Goal: Task Accomplishment & Management: Use online tool/utility

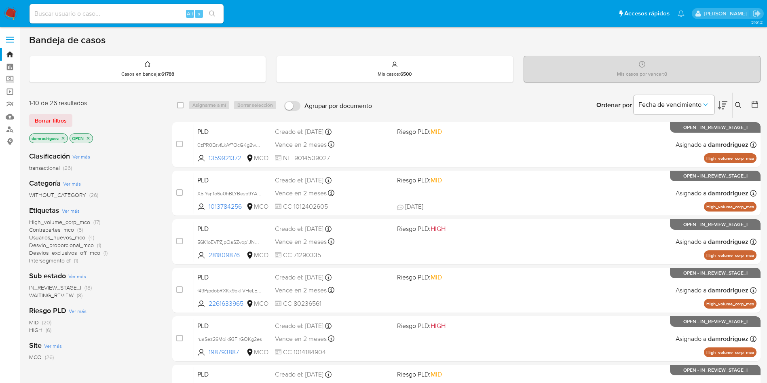
click at [756, 102] on icon at bounding box center [754, 104] width 6 height 6
click at [753, 105] on icon at bounding box center [754, 104] width 8 height 8
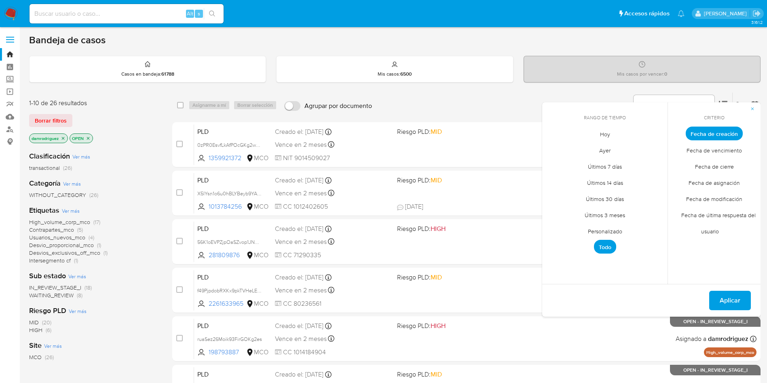
click at [605, 233] on span "Personalizado" at bounding box center [604, 231] width 51 height 17
click at [558, 155] on div "octubre 2025 octubre 2025 lun lunes mar martes mié miércoles jue jueves vie vie…" at bounding box center [605, 196] width 110 height 106
click at [554, 148] on icon "Mes anterior" at bounding box center [555, 148] width 10 height 10
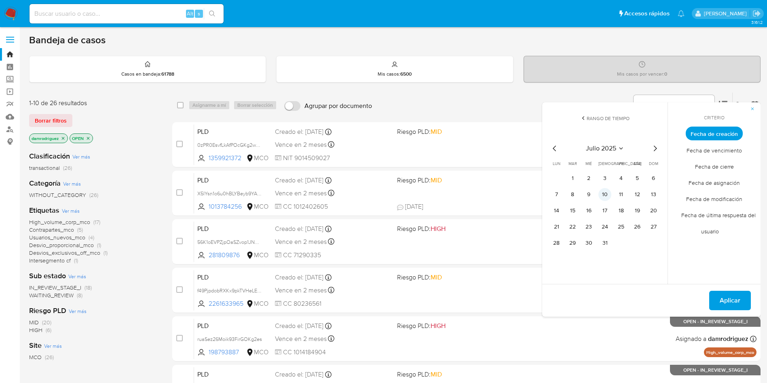
click at [604, 190] on button "10" at bounding box center [604, 194] width 13 height 13
click at [655, 191] on button "13" at bounding box center [653, 194] width 13 height 13
click at [744, 299] on button "Aplicar" at bounding box center [730, 300] width 42 height 19
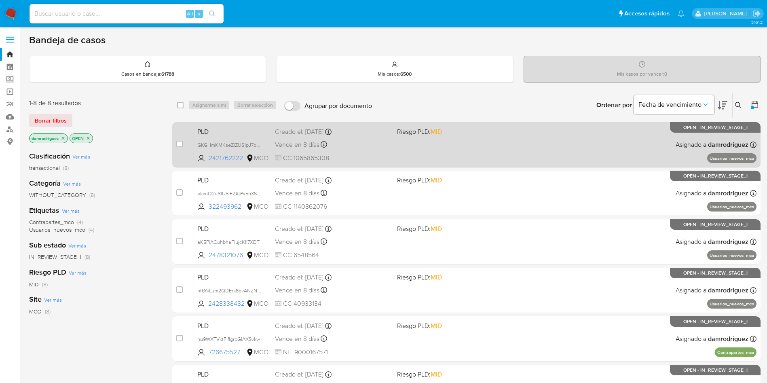
click at [217, 128] on span "PLD" at bounding box center [232, 131] width 71 height 11
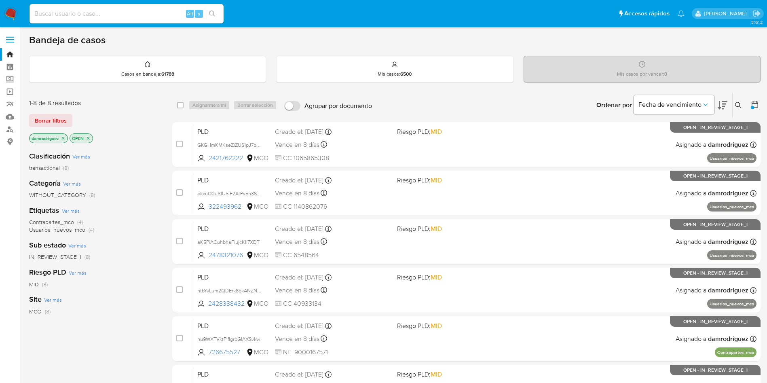
click at [720, 105] on icon at bounding box center [722, 105] width 10 height 10
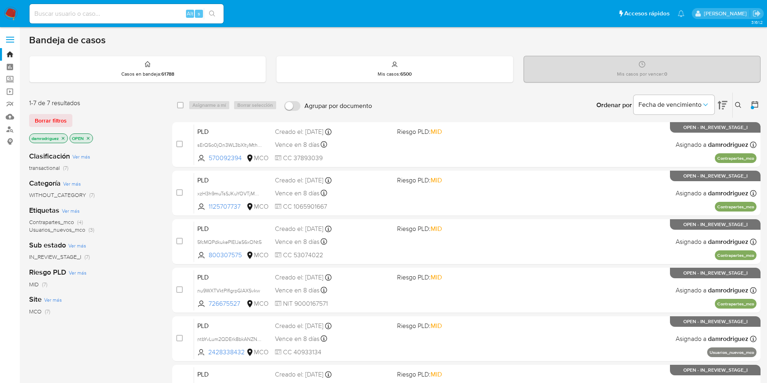
click at [720, 105] on icon at bounding box center [722, 105] width 10 height 10
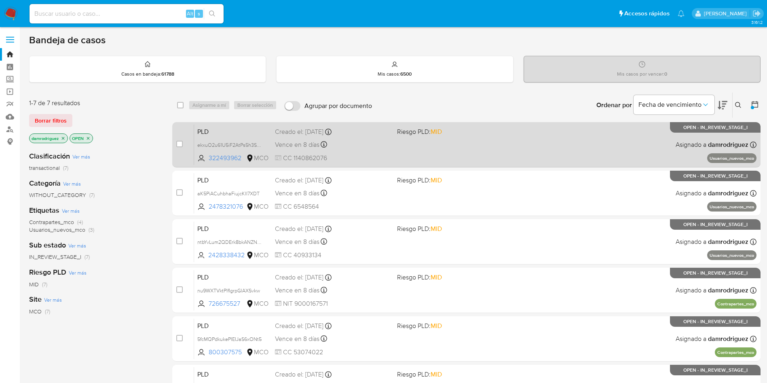
click at [229, 130] on span "PLD" at bounding box center [232, 131] width 71 height 11
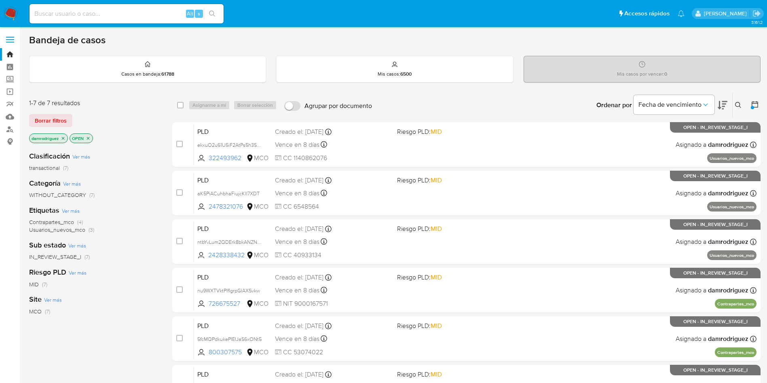
click at [723, 105] on icon at bounding box center [722, 105] width 10 height 8
click at [111, 13] on input at bounding box center [126, 13] width 194 height 11
paste input "263335107"
type input "263335107"
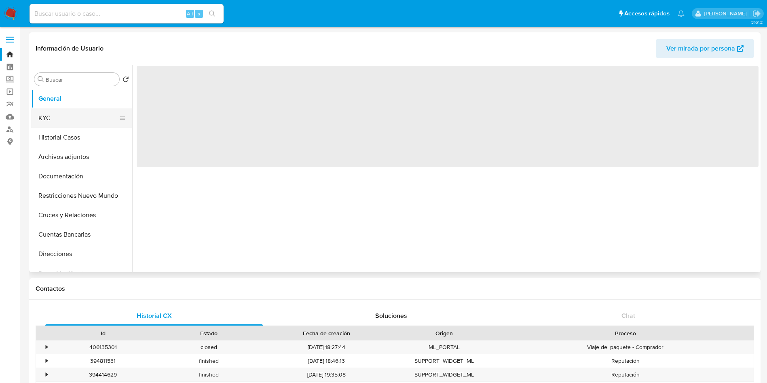
select select "10"
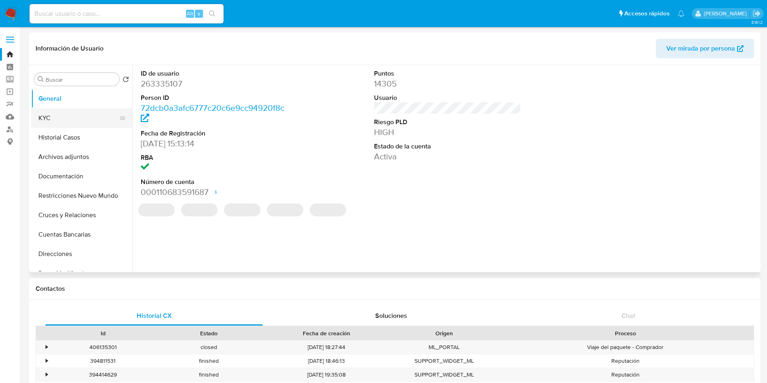
click at [72, 121] on button "KYC" at bounding box center [78, 117] width 95 height 19
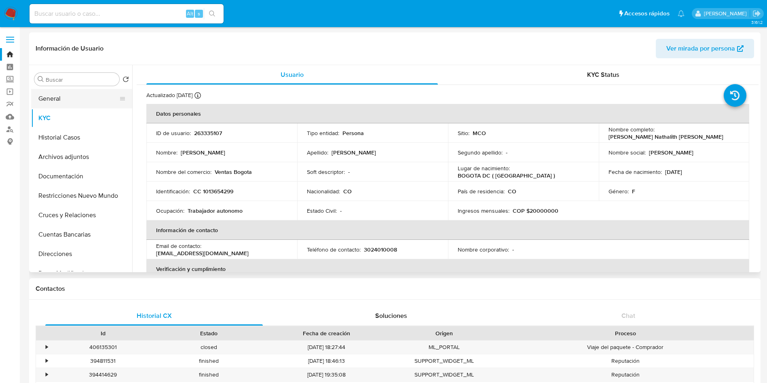
click at [81, 99] on button "General" at bounding box center [78, 98] width 95 height 19
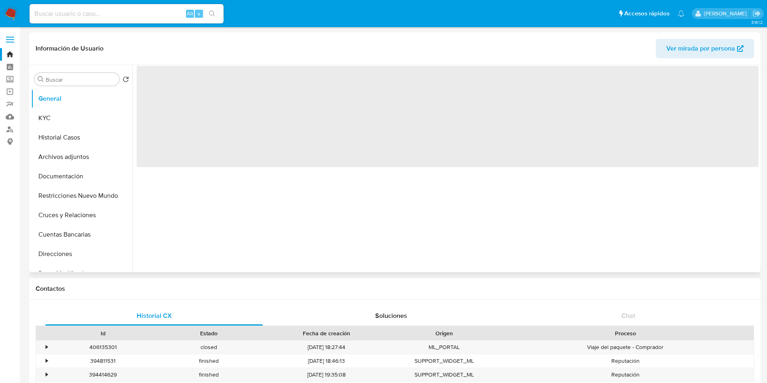
click at [260, 57] on header "Información de Usuario Ver mirada por persona" at bounding box center [395, 48] width 718 height 19
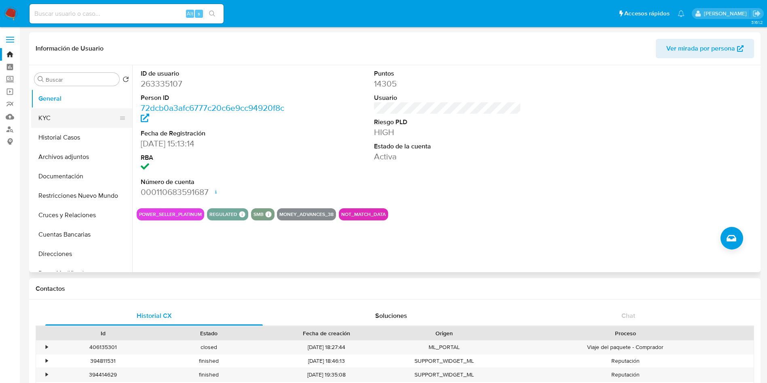
click at [61, 121] on button "KYC" at bounding box center [78, 117] width 95 height 19
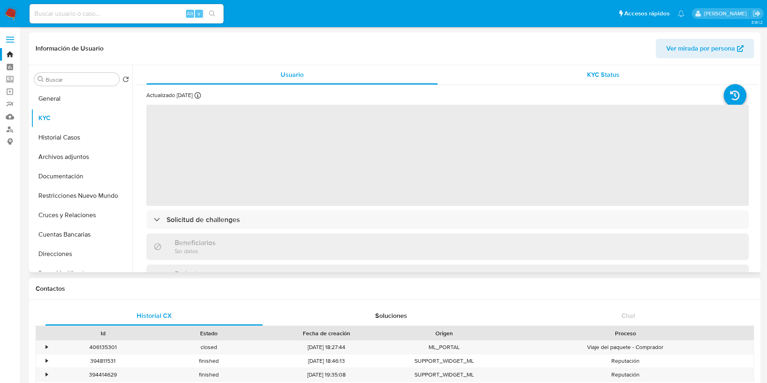
click at [621, 74] on div "KYC Status" at bounding box center [602, 74] width 291 height 19
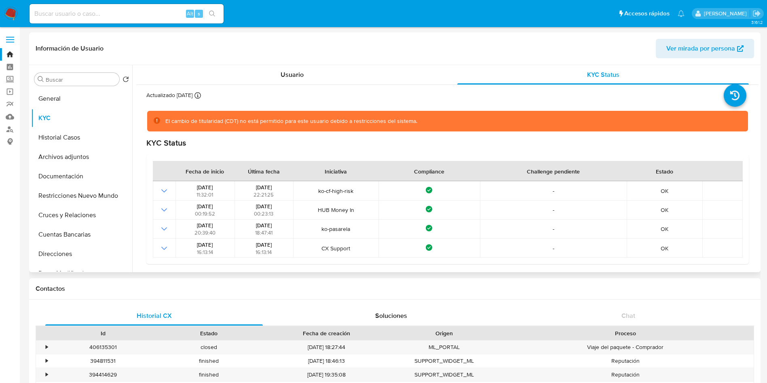
drag, startPoint x: 194, startPoint y: 124, endPoint x: 421, endPoint y: 128, distance: 226.3
click at [419, 128] on div "El cambio de titularidad (CDT) no está permitido para este usuario debido a res…" at bounding box center [447, 121] width 601 height 21
click at [388, 144] on div "KYC Status" at bounding box center [447, 143] width 602 height 10
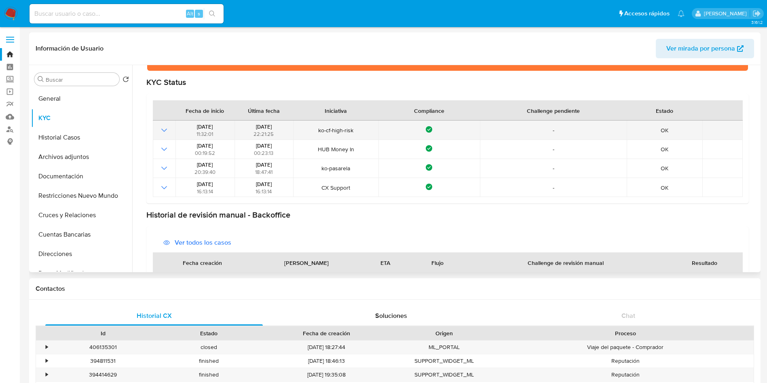
scroll to position [112, 0]
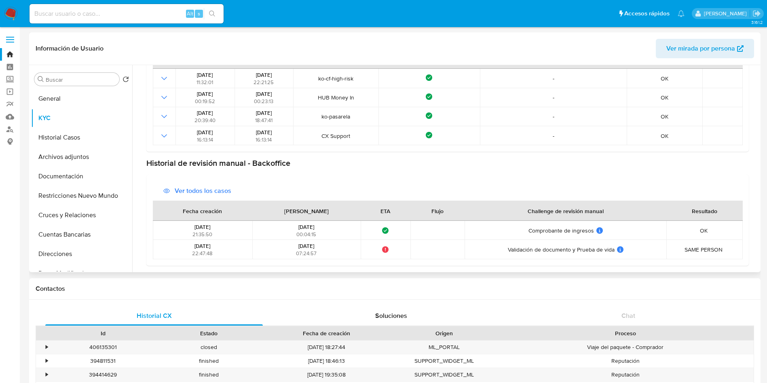
click at [187, 190] on span "Ver todos los casos" at bounding box center [203, 190] width 57 height 19
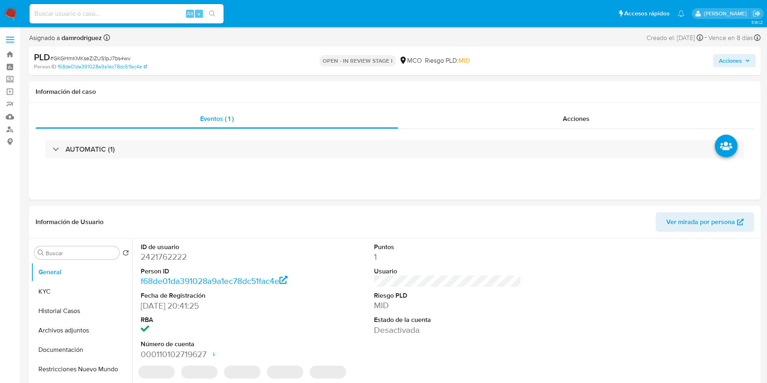
select select "10"
click at [149, 259] on dd "2421762222" at bounding box center [214, 256] width 147 height 11
copy dd "2421762222"
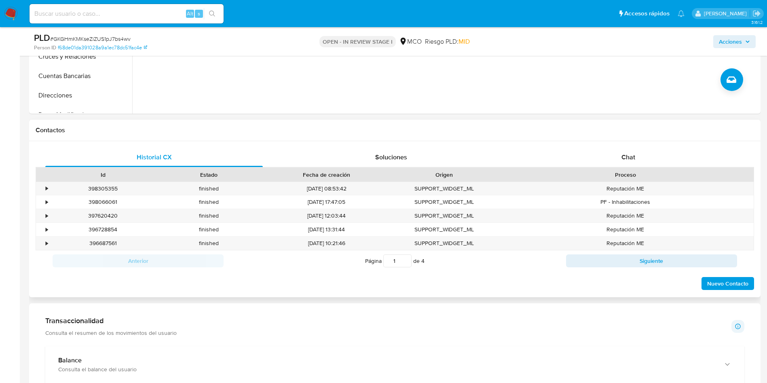
scroll to position [121, 0]
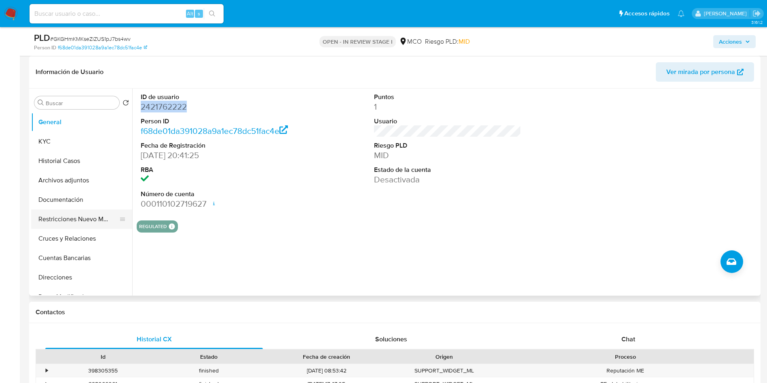
click at [71, 214] on button "Restricciones Nuevo Mundo" at bounding box center [78, 218] width 95 height 19
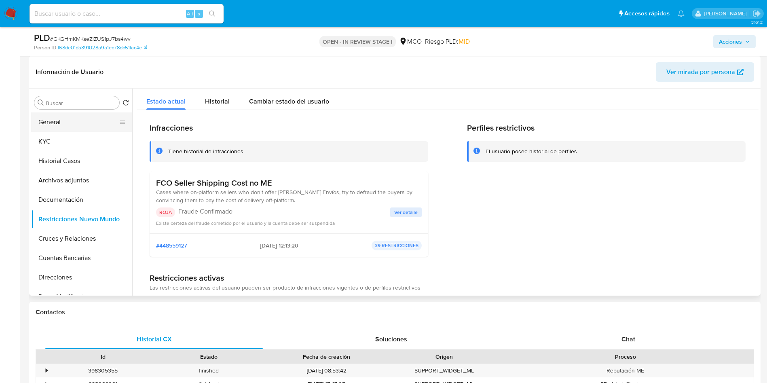
click at [62, 126] on button "General" at bounding box center [78, 121] width 95 height 19
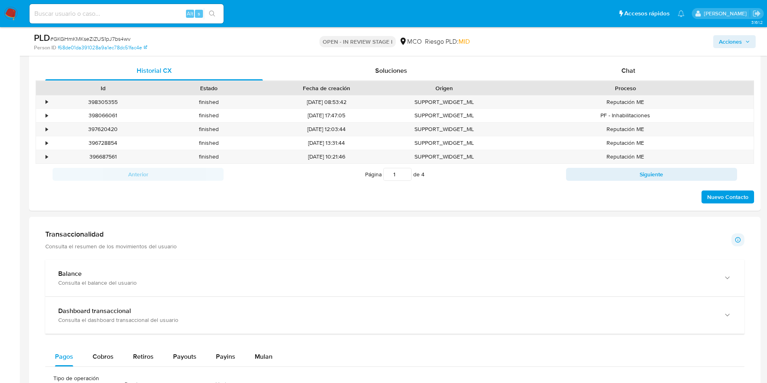
scroll to position [606, 0]
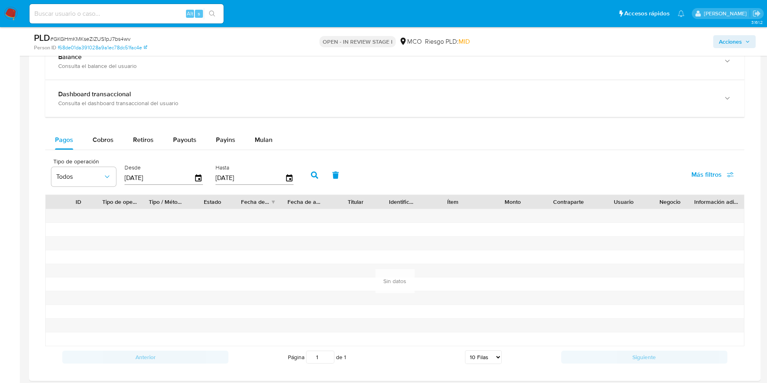
click at [103, 128] on div "Balance Consulta el balance del usuario Dashboard transaccional Consulta el das…" at bounding box center [394, 205] width 699 height 325
click at [104, 134] on div "Cobros" at bounding box center [103, 139] width 21 height 19
select select "10"
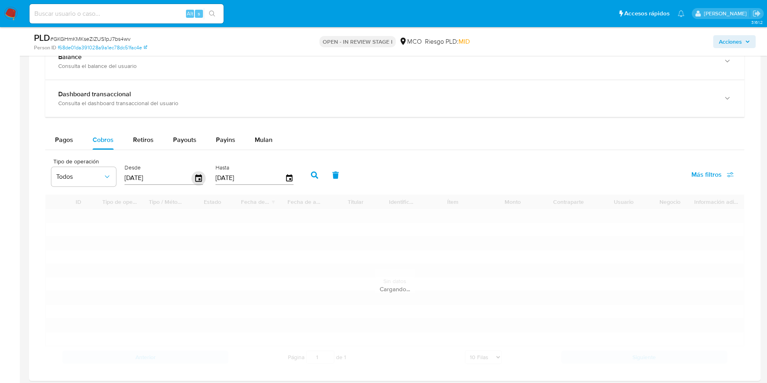
click at [200, 177] on icon "button" at bounding box center [199, 178] width 14 height 14
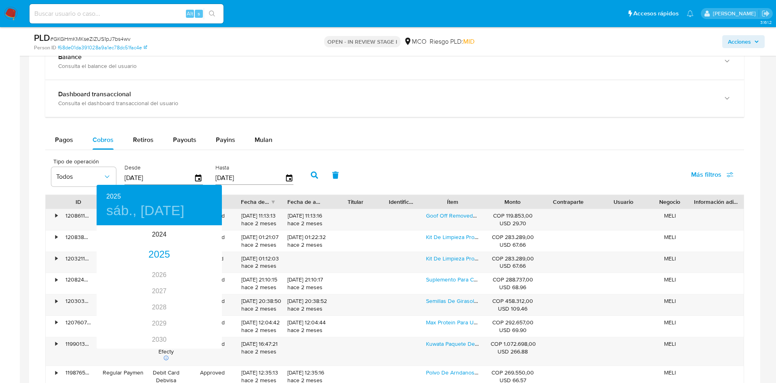
click at [502, 124] on div at bounding box center [388, 191] width 776 height 383
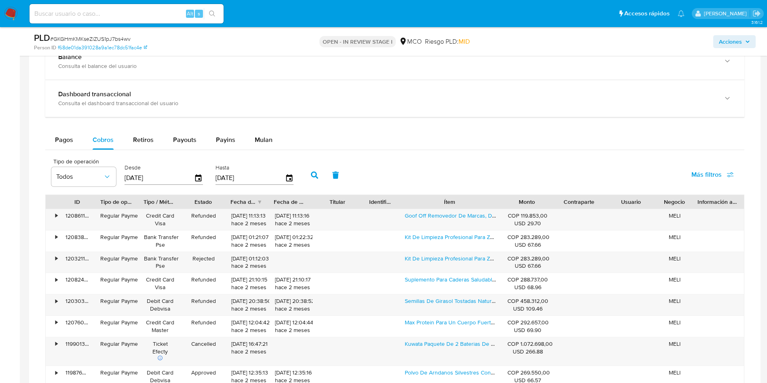
drag, startPoint x: 485, startPoint y: 201, endPoint x: 522, endPoint y: 204, distance: 38.1
click at [522, 204] on div "ID Tipo de operación Tipo / Método Estado Fecha de creación Fecha de aprobación…" at bounding box center [395, 202] width 698 height 14
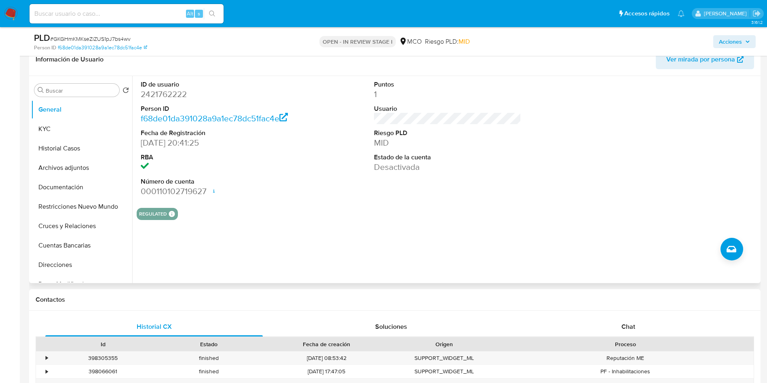
scroll to position [61, 0]
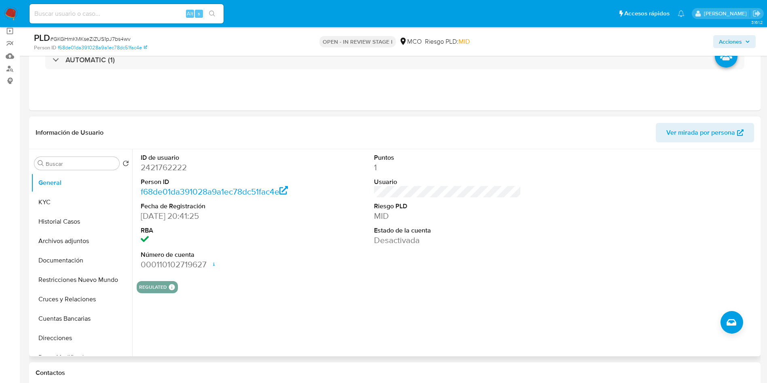
click at [159, 169] on dd "2421762222" at bounding box center [214, 167] width 147 height 11
copy dd "2421762222"
click at [164, 164] on dd "2421762222" at bounding box center [214, 167] width 147 height 11
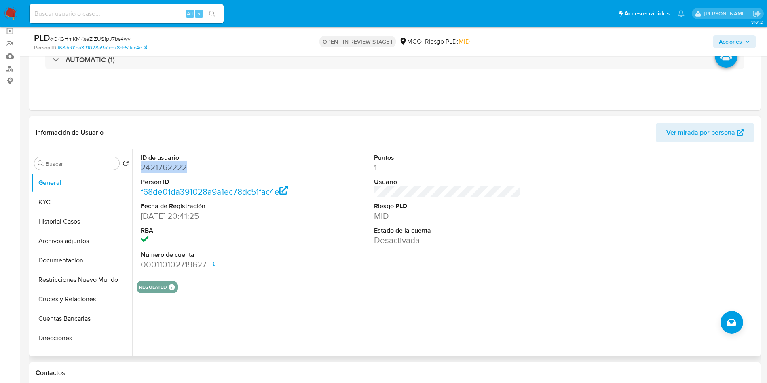
click at [164, 164] on dd "2421762222" at bounding box center [214, 167] width 147 height 11
click at [343, 250] on div "ID de usuario 2421762222 Person ID f68de01da391028a9a1ec78dc51fac4e Fecha de Re…" at bounding box center [447, 211] width 621 height 125
click at [58, 227] on button "Historial Casos" at bounding box center [78, 221] width 95 height 19
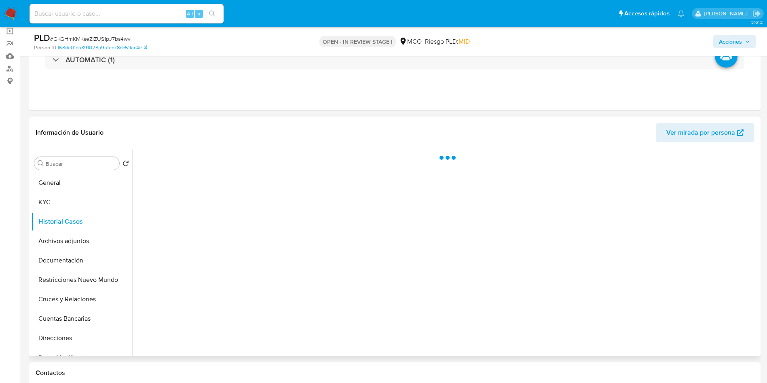
click at [191, 129] on header "Información de Usuario Ver mirada por persona" at bounding box center [395, 132] width 718 height 19
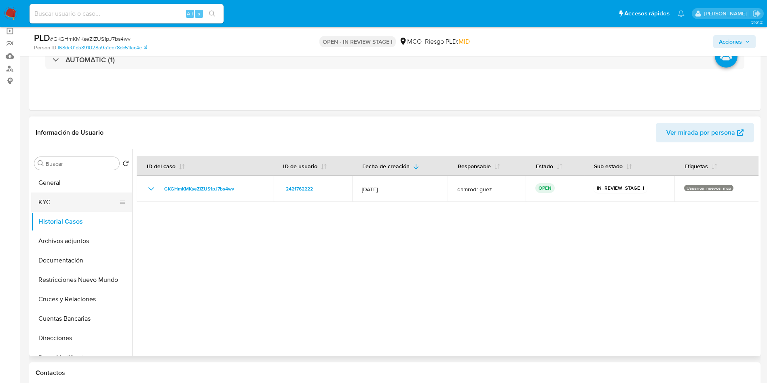
click at [64, 206] on button "KYC" at bounding box center [78, 201] width 95 height 19
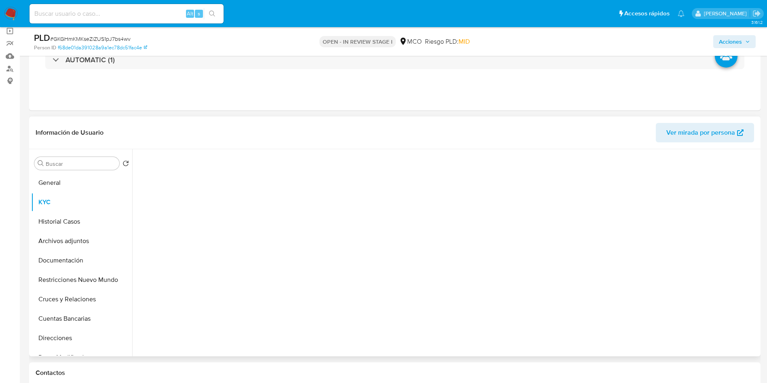
click at [246, 117] on div "Información de Usuario Ver mirada por persona" at bounding box center [394, 132] width 731 height 33
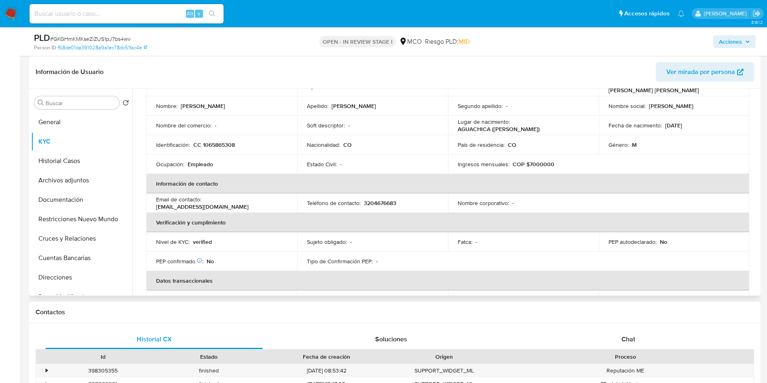
scroll to position [0, 0]
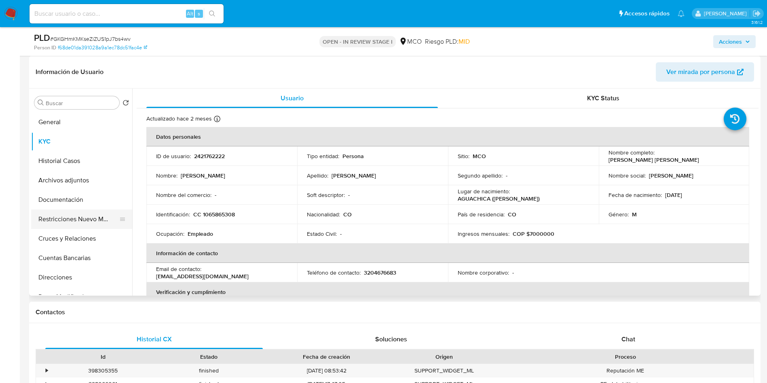
click at [65, 216] on button "Restricciones Nuevo Mundo" at bounding box center [78, 218] width 95 height 19
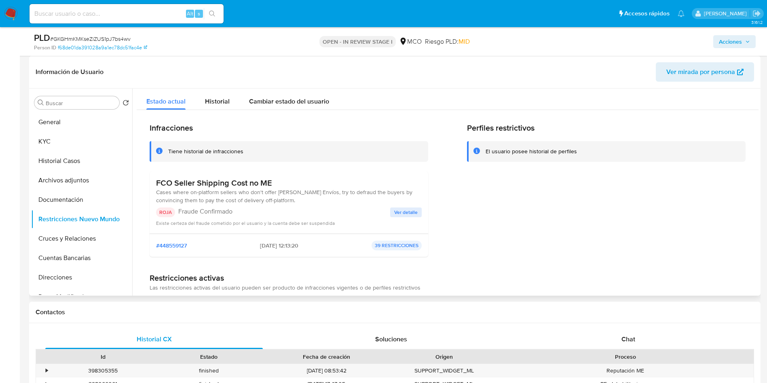
click at [412, 208] on span "Ver detalle" at bounding box center [405, 212] width 23 height 8
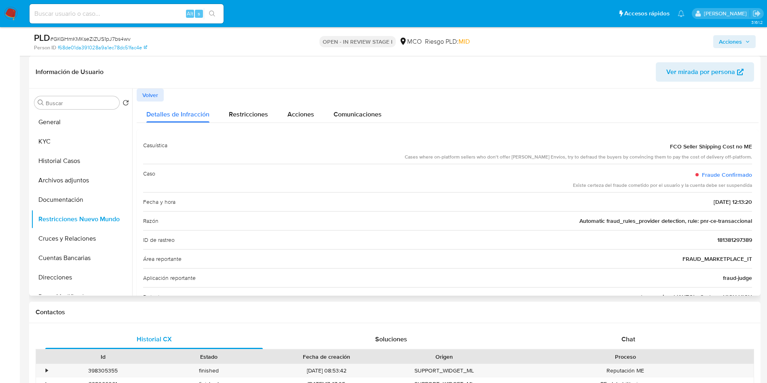
drag, startPoint x: 472, startPoint y: 158, endPoint x: 635, endPoint y: 157, distance: 163.3
click at [635, 157] on div "Cases where on-platform sellers who don't offer Mercado Envíos, try to defraud …" at bounding box center [577, 157] width 347 height 7
drag, startPoint x: 614, startPoint y: 185, endPoint x: 735, endPoint y: 185, distance: 120.4
click at [733, 185] on div "Existe certeza del fraude cometido por el usuario y la cuenta debe ser suspendi…" at bounding box center [662, 185] width 179 height 7
click at [70, 241] on button "Cruces y Relaciones" at bounding box center [78, 238] width 95 height 19
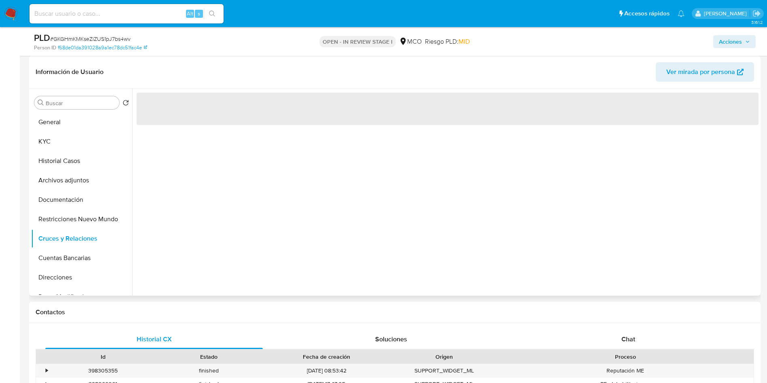
click at [197, 70] on header "Información de Usuario Ver mirada por persona" at bounding box center [395, 71] width 718 height 19
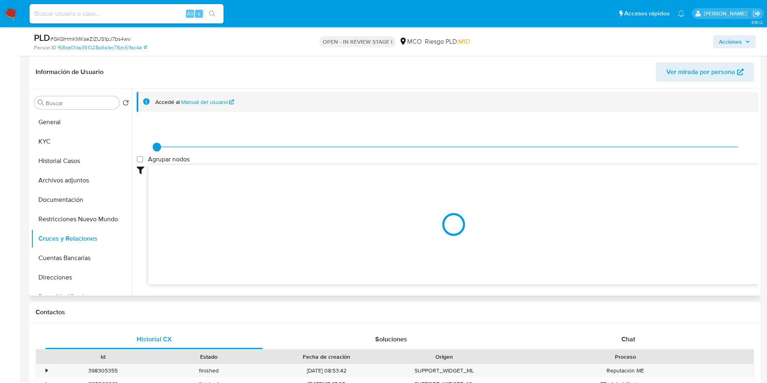
click at [261, 69] on header "Información de Usuario Ver mirada por persona" at bounding box center [395, 71] width 718 height 19
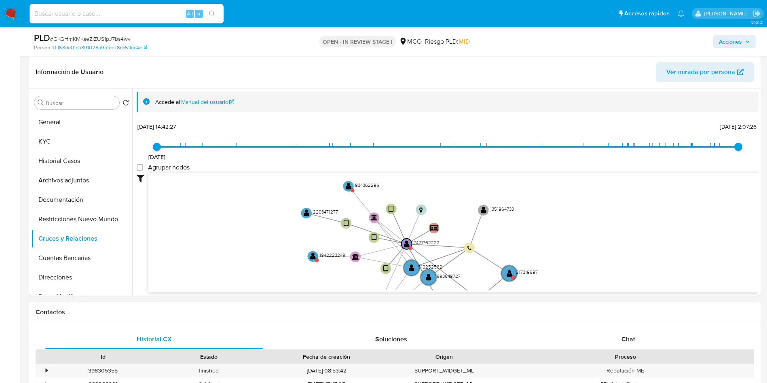
drag, startPoint x: 278, startPoint y: 190, endPoint x: 262, endPoint y: 311, distance: 122.6
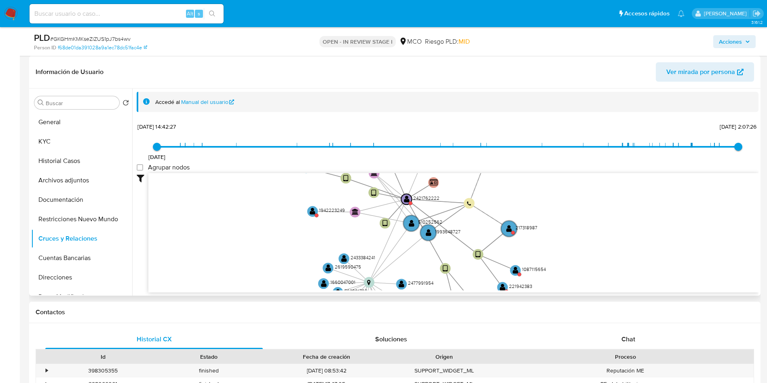
drag, startPoint x: 257, startPoint y: 237, endPoint x: 257, endPoint y: 175, distance: 62.6
click at [257, 175] on icon "user-2421762222  2421762222 user-445755338  445755338 user-2323637276  23236…" at bounding box center [453, 231] width 610 height 117
click at [72, 179] on button "Archivos adjuntos" at bounding box center [78, 180] width 95 height 19
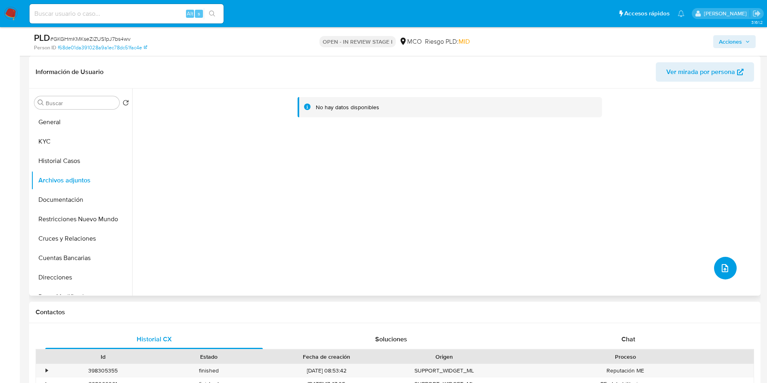
click at [728, 270] on button "upload-file" at bounding box center [725, 268] width 23 height 23
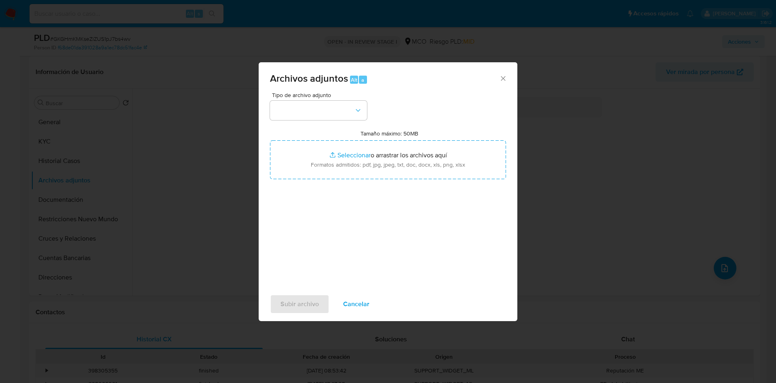
click at [319, 97] on span "Tipo de archivo adjunto" at bounding box center [320, 95] width 97 height 6
click at [320, 104] on button "button" at bounding box center [318, 110] width 97 height 19
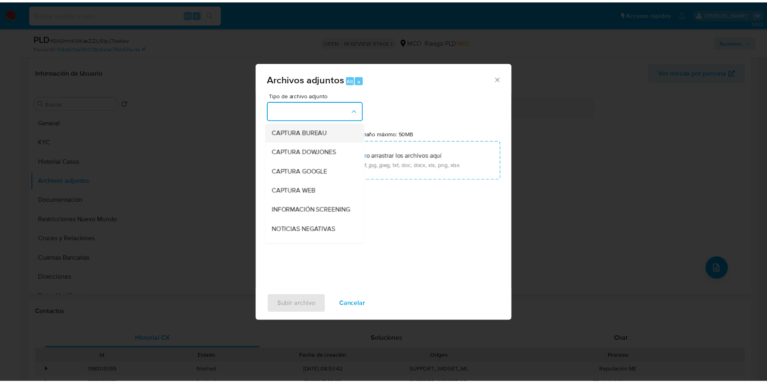
scroll to position [61, 0]
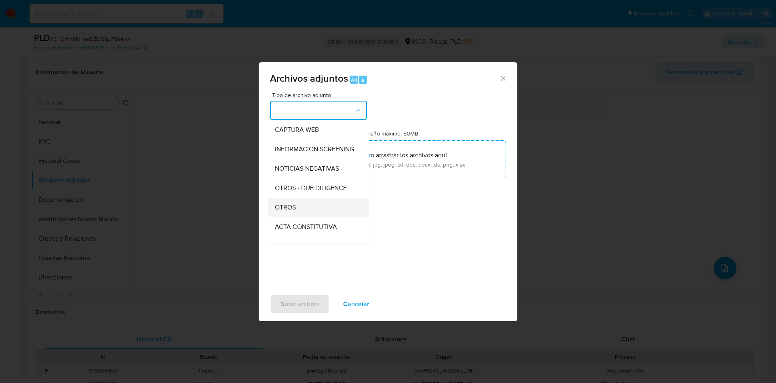
click at [300, 217] on div "OTROS" at bounding box center [316, 207] width 82 height 19
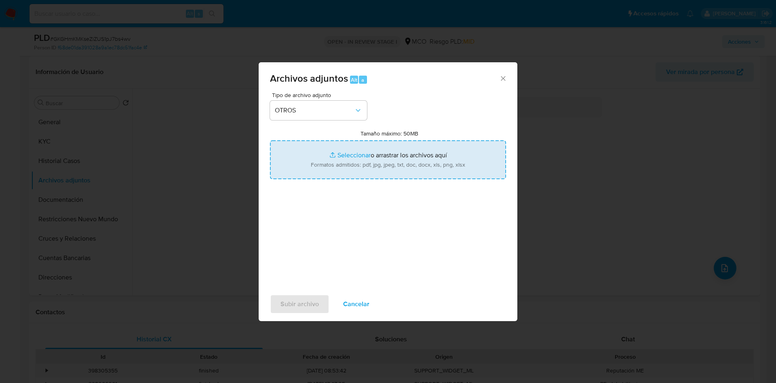
click at [369, 154] on input "Tamaño máximo: 50MB Seleccionar archivos" at bounding box center [388, 159] width 236 height 39
type input "C:\fakepath\2421762222 - 02_10_2025.pdf"
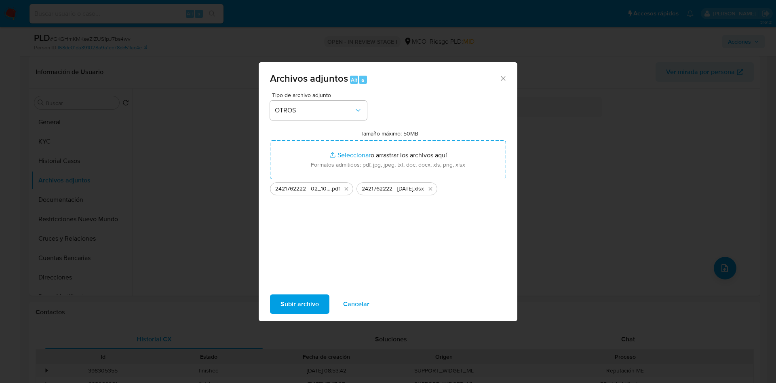
click at [294, 311] on span "Subir archivo" at bounding box center [299, 304] width 38 height 18
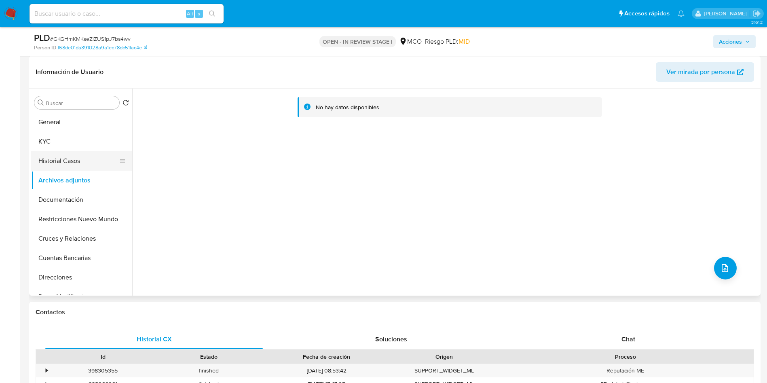
click at [83, 160] on button "Historial Casos" at bounding box center [78, 160] width 95 height 19
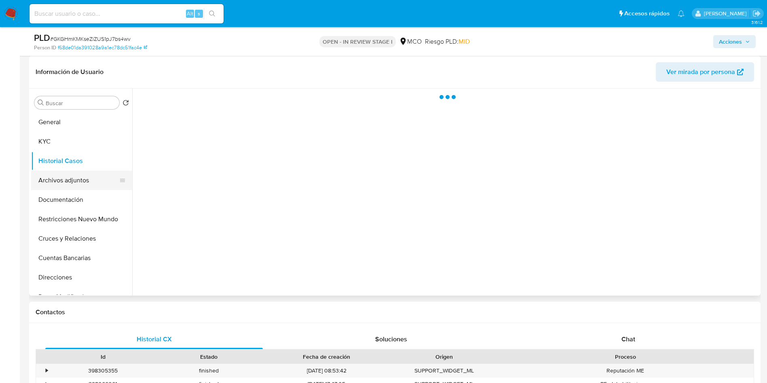
click at [82, 175] on button "Archivos adjuntos" at bounding box center [78, 180] width 95 height 19
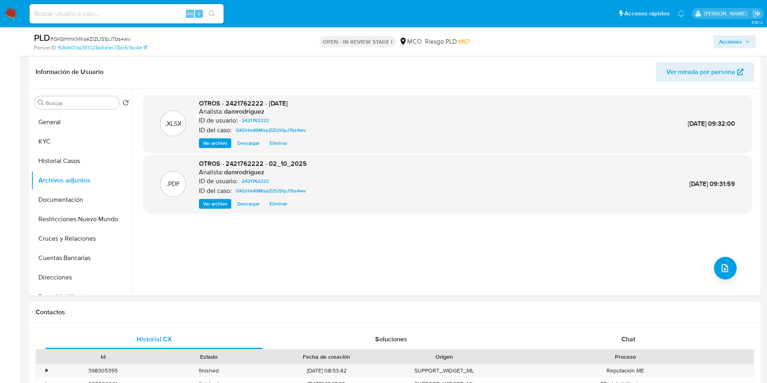
click at [735, 37] on span "Acciones" at bounding box center [729, 41] width 23 height 13
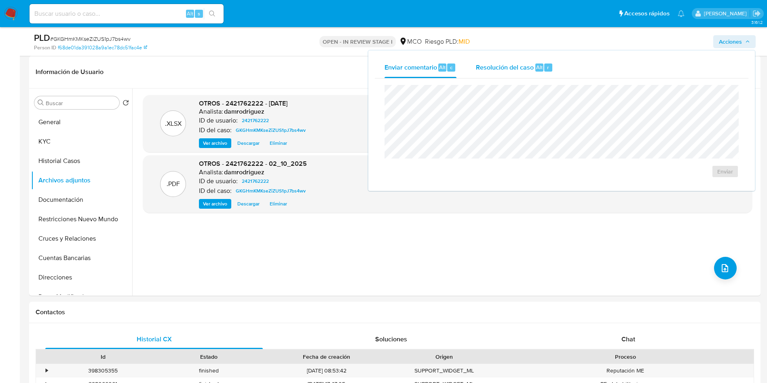
click at [480, 72] on div "Resolución del caso Alt r" at bounding box center [514, 67] width 77 height 21
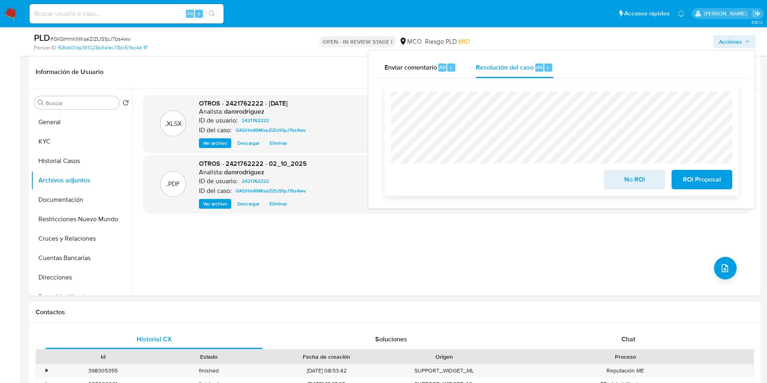
click at [633, 175] on span "No ROI" at bounding box center [634, 180] width 40 height 18
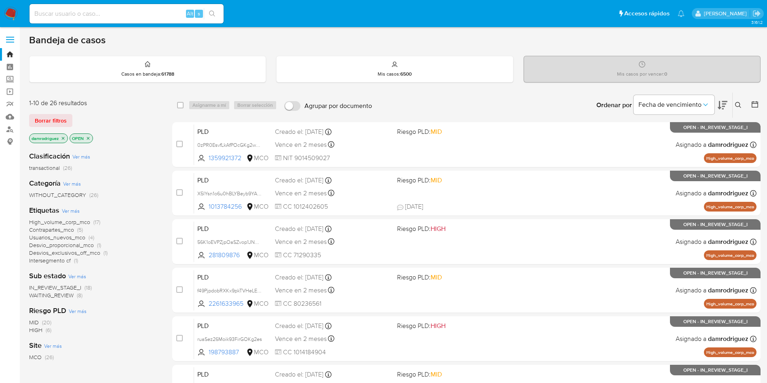
click at [61, 137] on icon "close-filter" at bounding box center [63, 138] width 5 height 5
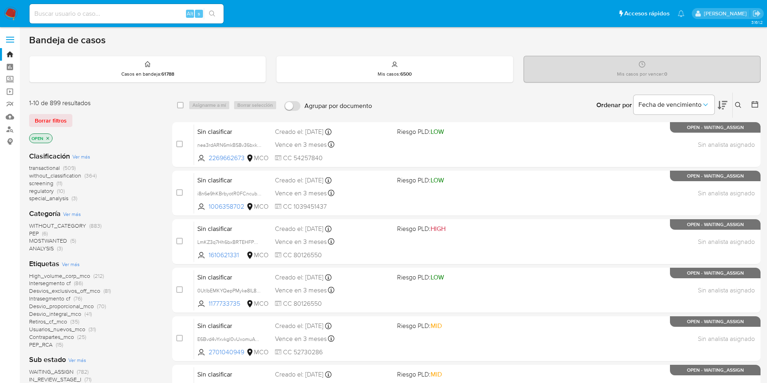
click at [755, 104] on icon at bounding box center [754, 104] width 8 height 8
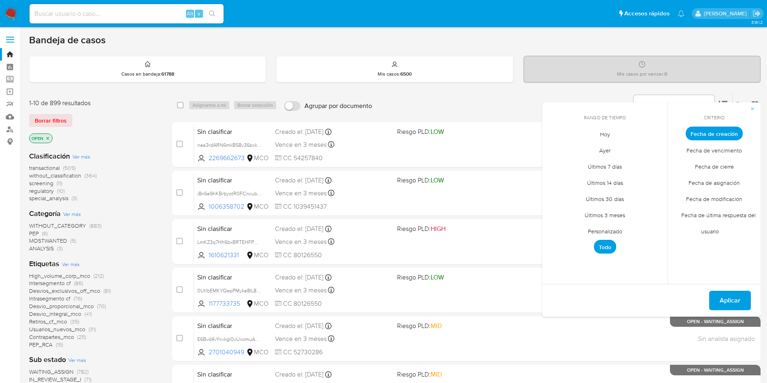
click at [600, 228] on span "Personalizado" at bounding box center [604, 231] width 51 height 17
click at [554, 147] on icon "Mes anterior" at bounding box center [555, 148] width 10 height 10
click at [603, 194] on button "10" at bounding box center [604, 194] width 13 height 13
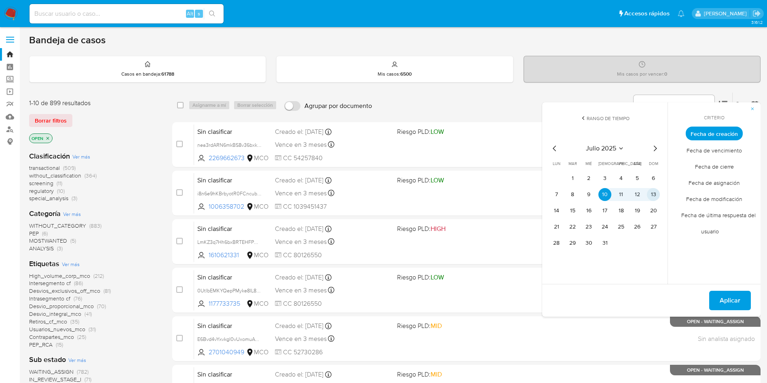
click at [651, 191] on button "13" at bounding box center [653, 194] width 13 height 13
click at [735, 293] on span "Aplicar" at bounding box center [729, 300] width 21 height 18
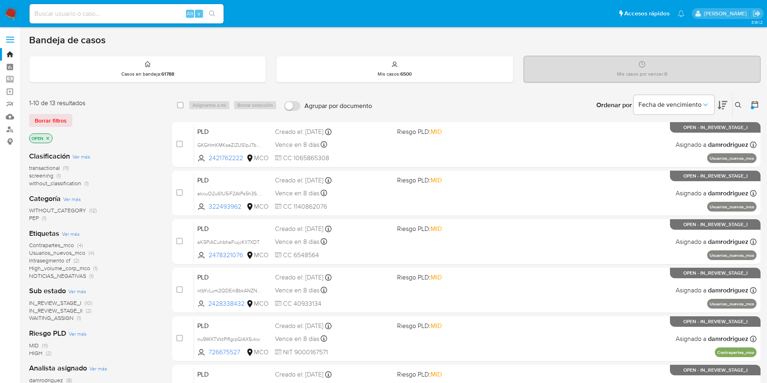
click at [9, 15] on img at bounding box center [11, 14] width 14 height 14
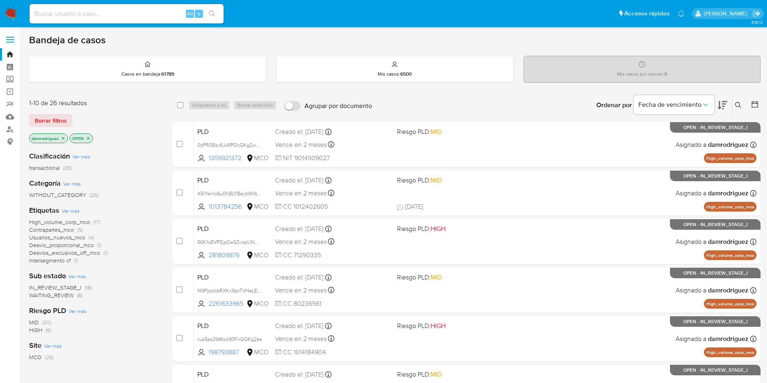
click at [63, 139] on icon "close-filter" at bounding box center [63, 138] width 3 height 3
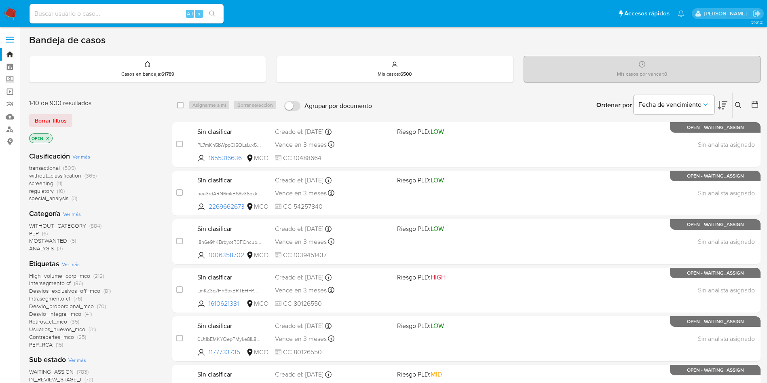
click at [80, 157] on span "Ver más" at bounding box center [81, 156] width 18 height 7
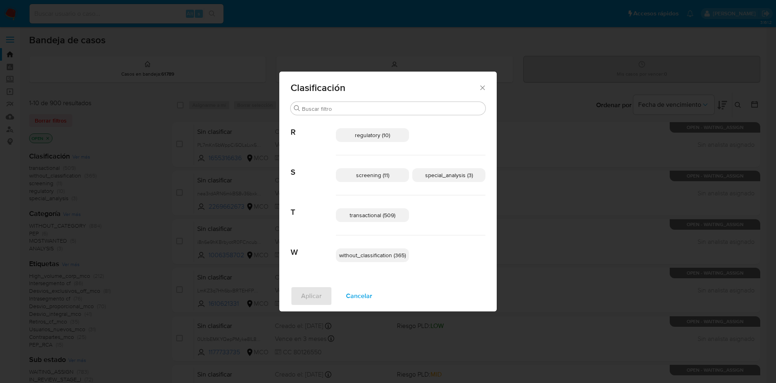
click at [379, 178] on span "screening (11)" at bounding box center [372, 175] width 33 height 8
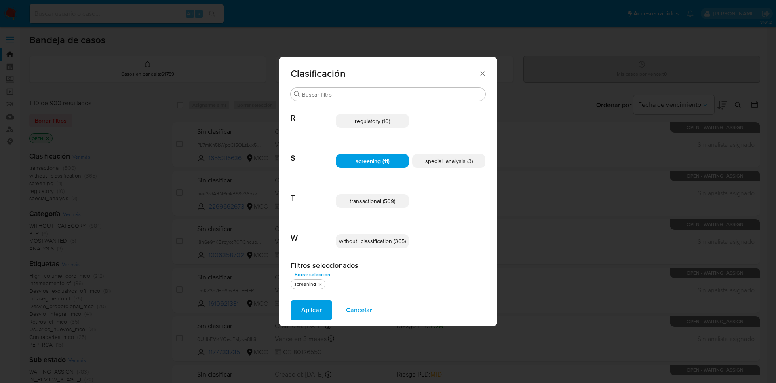
click at [448, 162] on span "special_analysis (3)" at bounding box center [449, 161] width 48 height 8
click at [366, 201] on span "transactional (509)" at bounding box center [373, 201] width 46 height 8
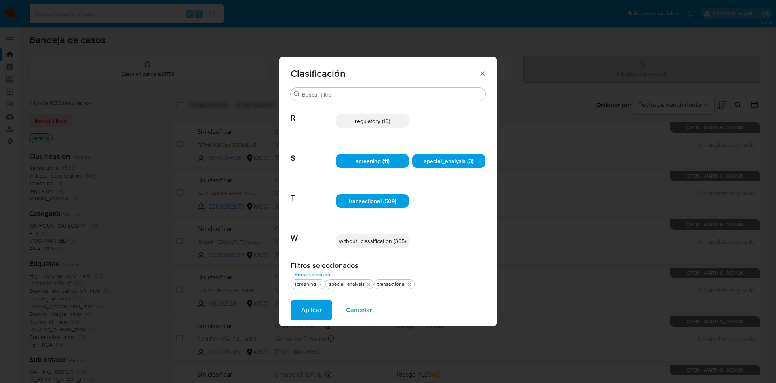
click at [307, 308] on span "Aplicar" at bounding box center [311, 310] width 21 height 18
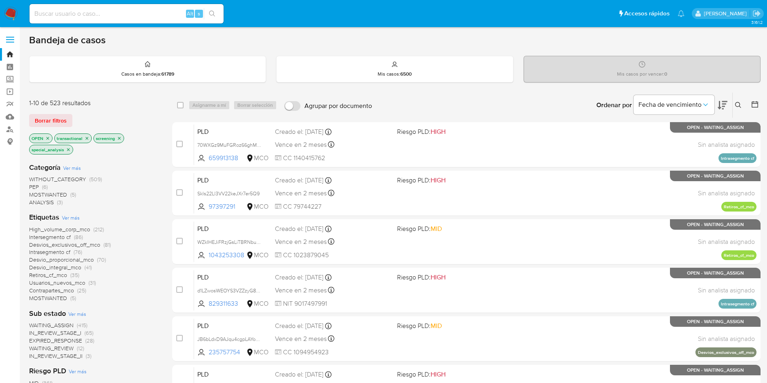
click at [724, 105] on icon at bounding box center [722, 105] width 10 height 10
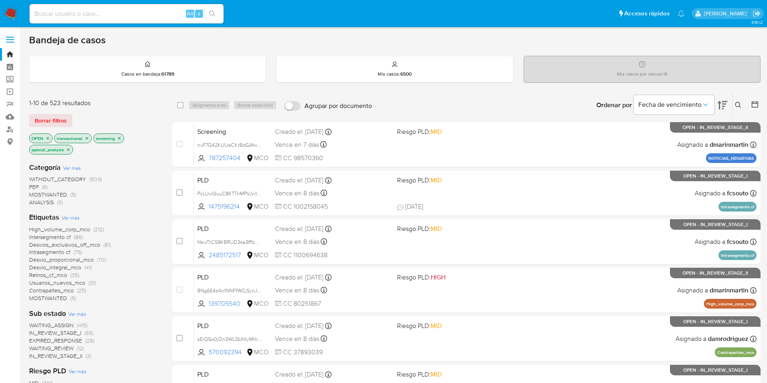
click at [10, 8] on img at bounding box center [11, 14] width 14 height 14
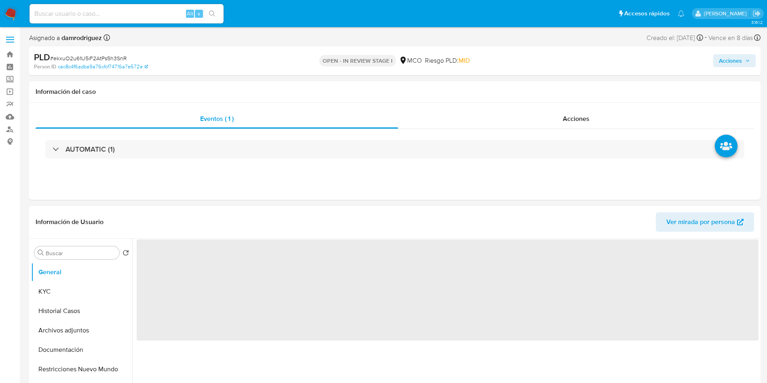
select select "10"
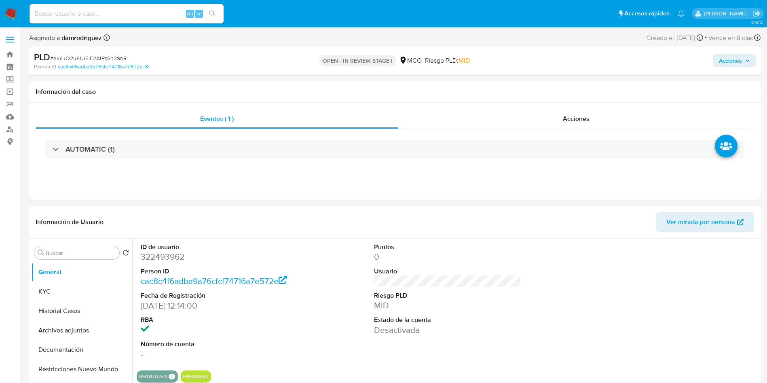
click at [169, 261] on dd "322493962" at bounding box center [214, 256] width 147 height 11
copy dd "322493962"
click at [70, 372] on button "Restricciones Nuevo Mundo" at bounding box center [78, 368] width 95 height 19
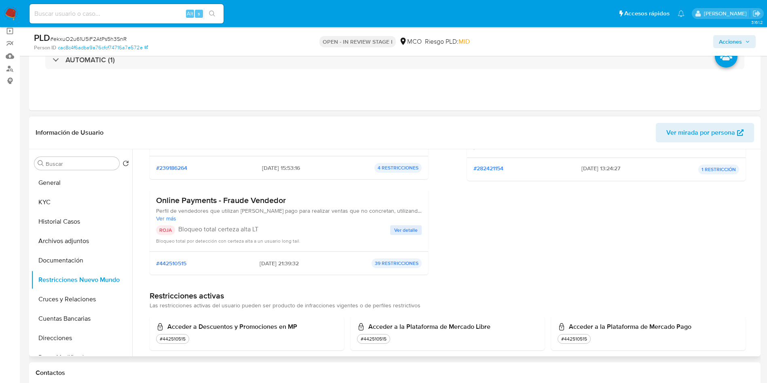
scroll to position [182, 0]
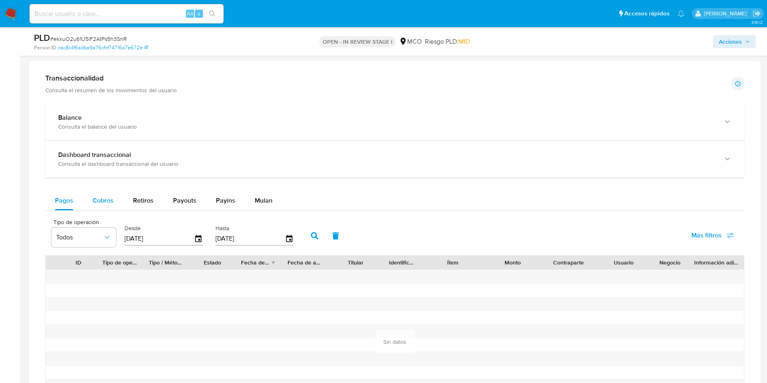
click at [111, 205] on div "Cobros" at bounding box center [103, 200] width 21 height 19
select select "10"
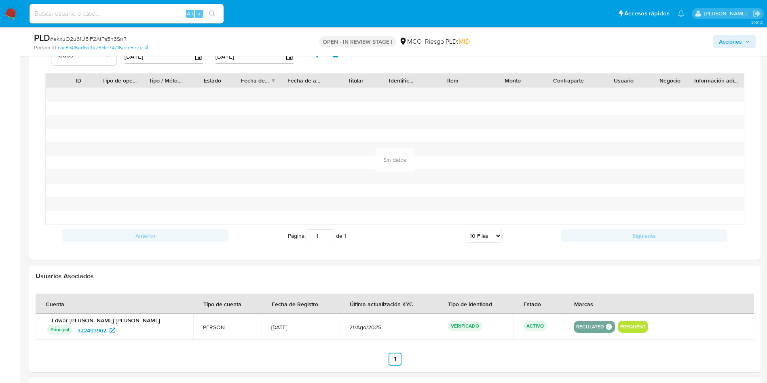
scroll to position [667, 0]
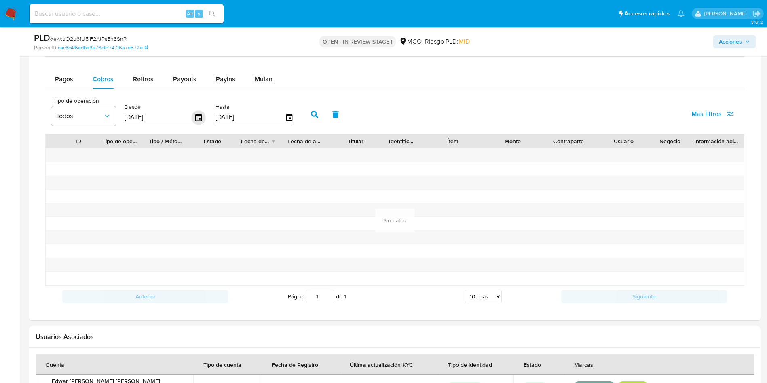
click at [201, 119] on icon "button" at bounding box center [199, 117] width 14 height 14
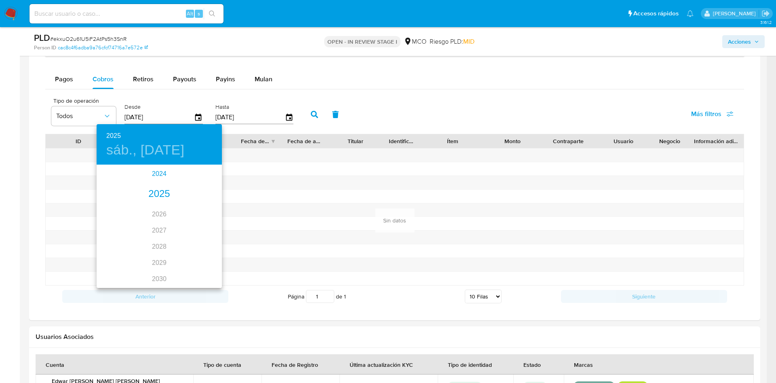
click at [151, 175] on div "2024" at bounding box center [159, 174] width 125 height 16
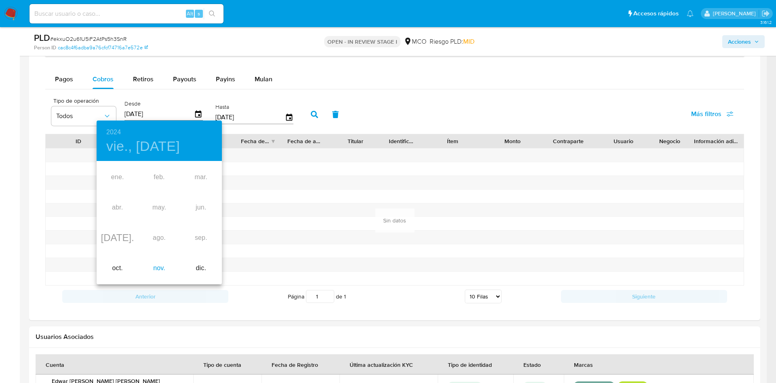
click at [157, 273] on div "nov." at bounding box center [159, 268] width 42 height 30
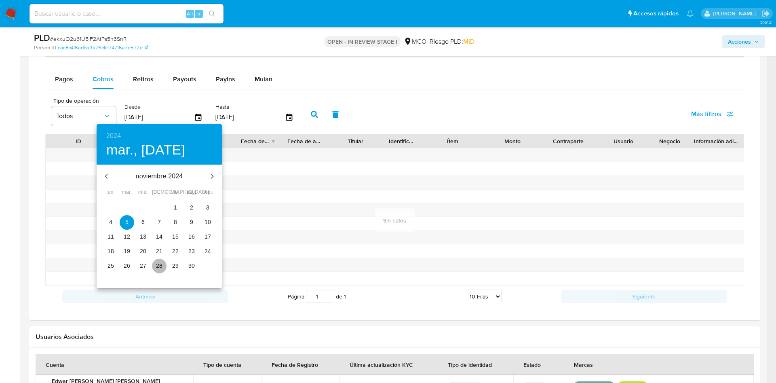
click at [160, 267] on p "28" at bounding box center [159, 265] width 6 height 8
type input "28/11/2024"
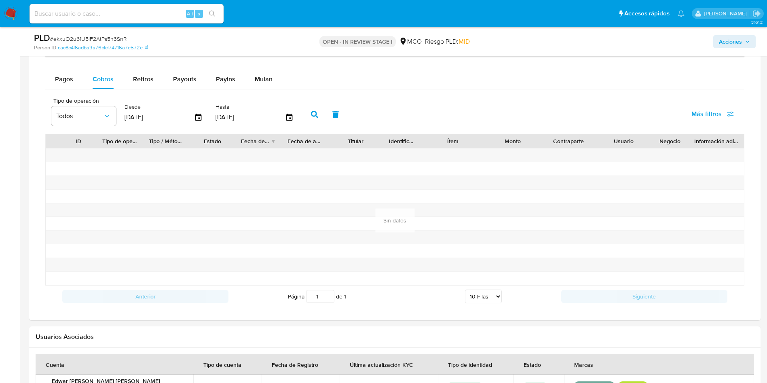
click at [308, 110] on button "button" at bounding box center [314, 114] width 21 height 19
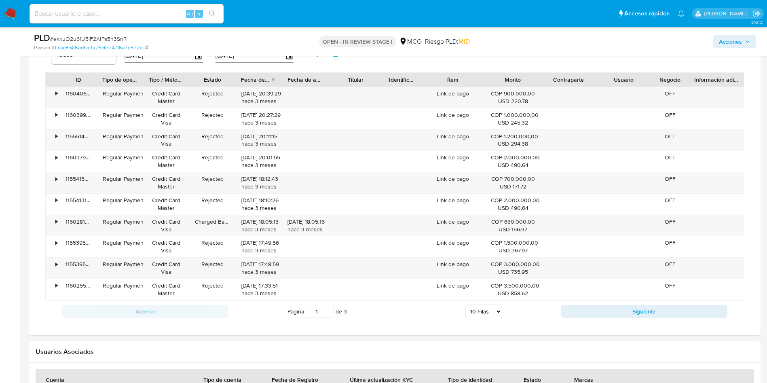
scroll to position [788, 0]
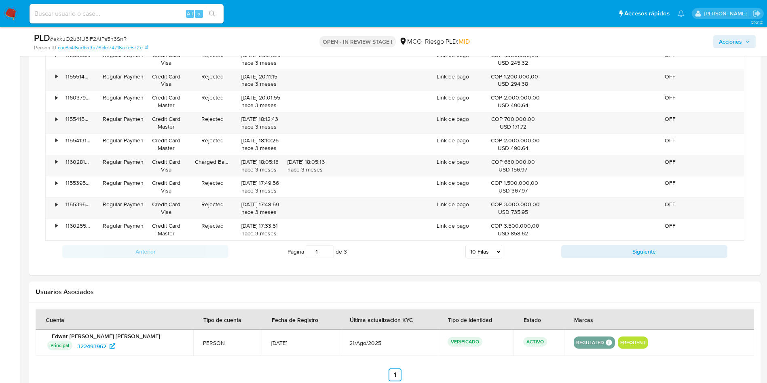
click at [491, 253] on select "5 Filas 10 Filas 20 Filas 25 Filas 50 Filas 100 Filas" at bounding box center [483, 251] width 37 height 14
click at [465, 244] on select "5 Filas 10 Filas 20 Filas 25 Filas 50 Filas 100 Filas" at bounding box center [483, 251] width 37 height 14
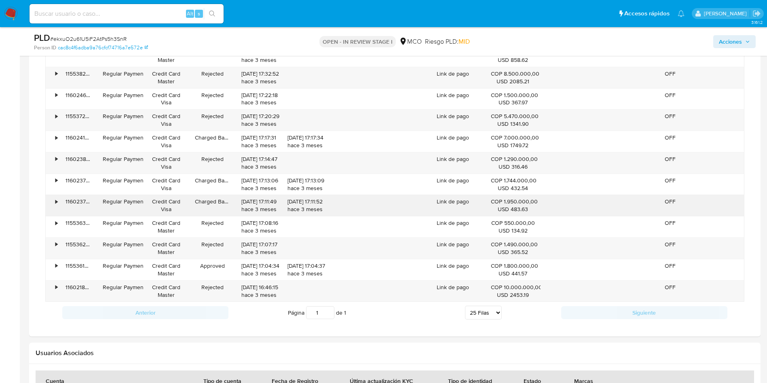
scroll to position [1152, 0]
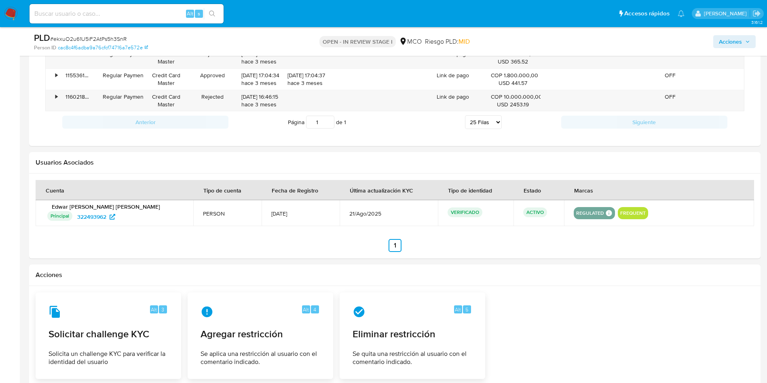
click at [489, 117] on select "5 Filas 10 Filas 20 Filas 25 Filas 50 Filas 100 Filas" at bounding box center [483, 122] width 37 height 14
select select "50"
click at [465, 115] on select "5 Filas 10 Filas 20 Filas 25 Filas 50 Filas 100 Filas" at bounding box center [483, 122] width 37 height 14
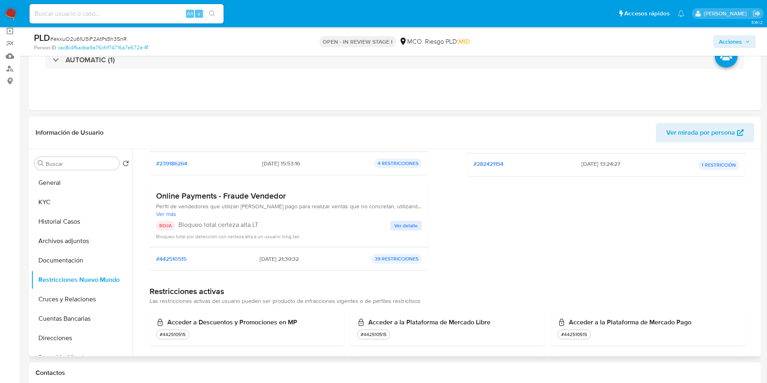
scroll to position [126, 0]
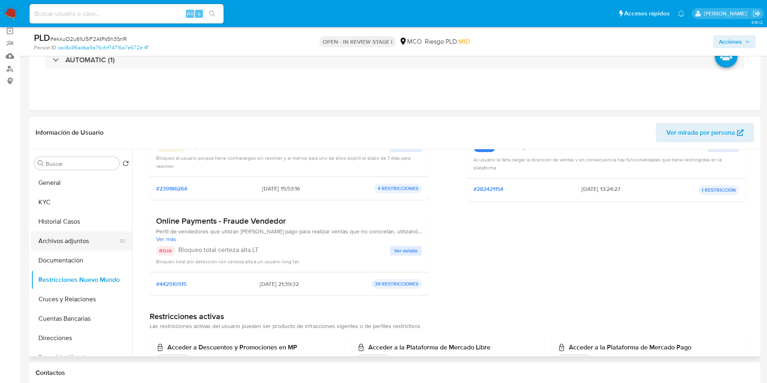
click at [84, 242] on button "Archivos adjuntos" at bounding box center [78, 240] width 95 height 19
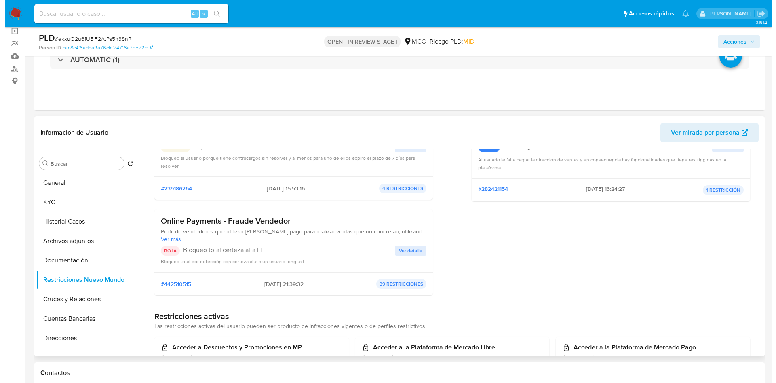
scroll to position [0, 0]
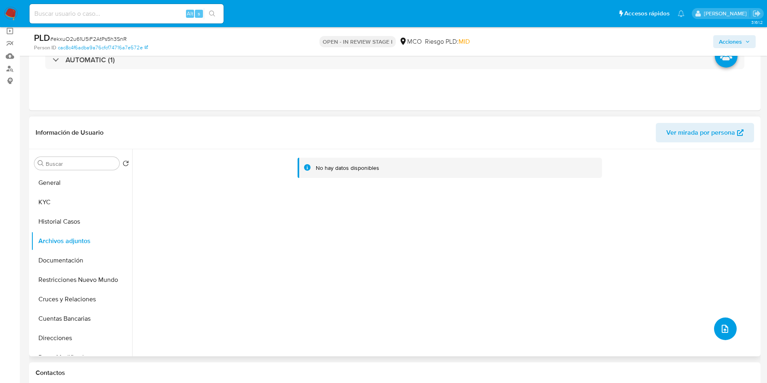
click at [720, 329] on icon "upload-file" at bounding box center [725, 329] width 10 height 10
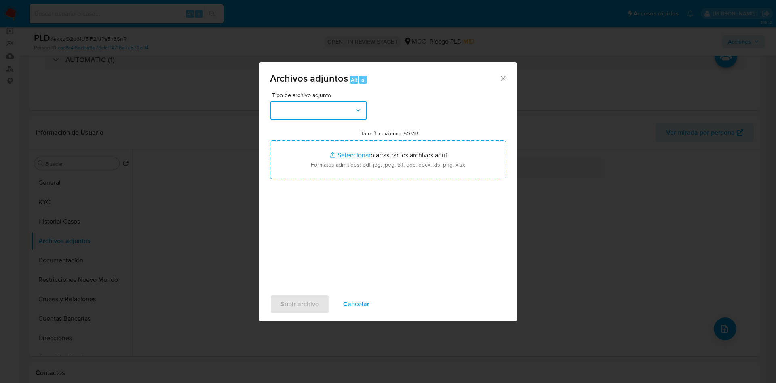
click at [329, 116] on button "button" at bounding box center [318, 110] width 97 height 19
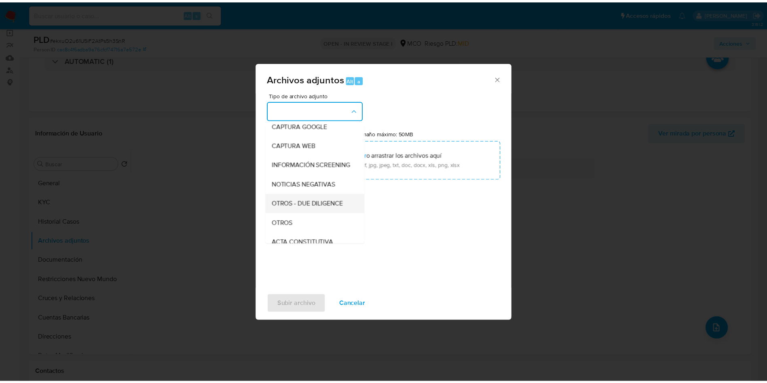
scroll to position [61, 0]
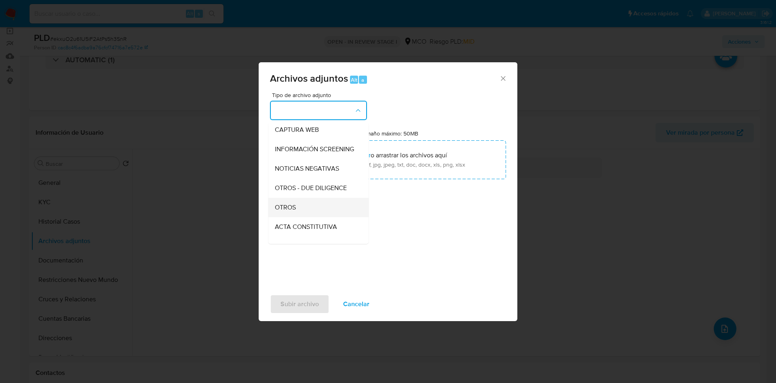
click at [306, 216] on div "OTROS" at bounding box center [316, 207] width 82 height 19
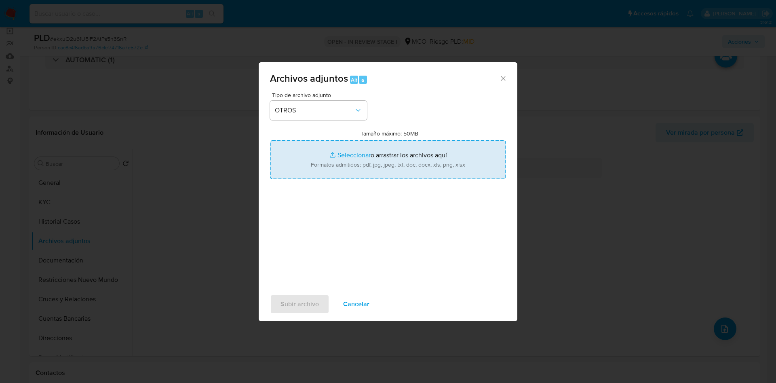
click at [386, 166] on input "Tamaño máximo: 50MB Seleccionar archivos" at bounding box center [388, 159] width 236 height 39
type input "C:\fakepath\322493962 - 02_10_2025.pdf"
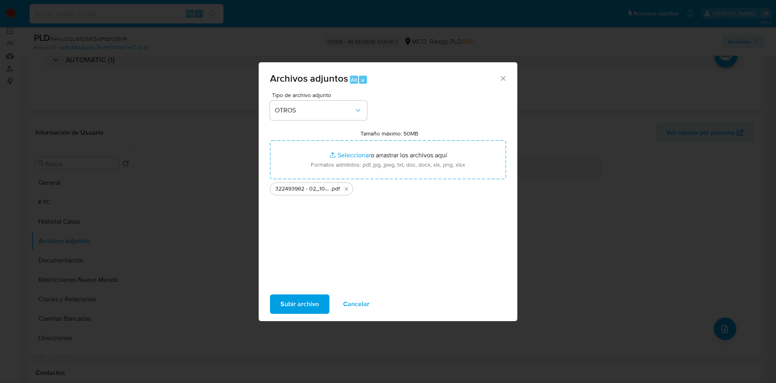
click at [317, 297] on span "Subir archivo" at bounding box center [299, 304] width 38 height 18
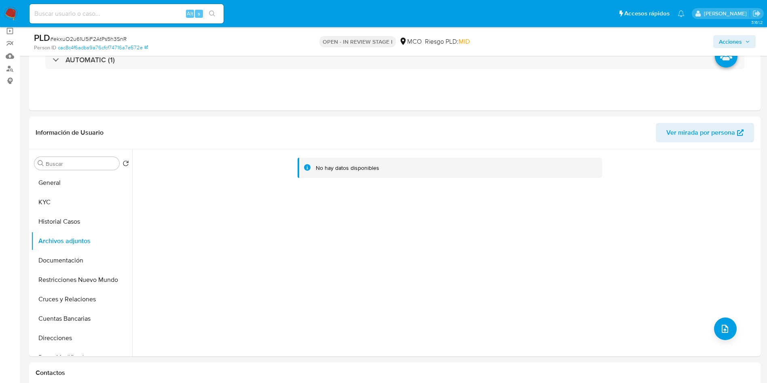
click at [724, 39] on span "Acciones" at bounding box center [729, 41] width 23 height 13
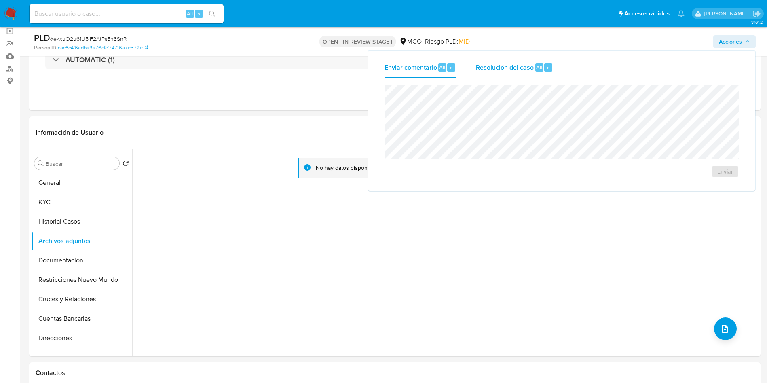
click at [473, 66] on button "Resolución del caso Alt r" at bounding box center [514, 67] width 97 height 21
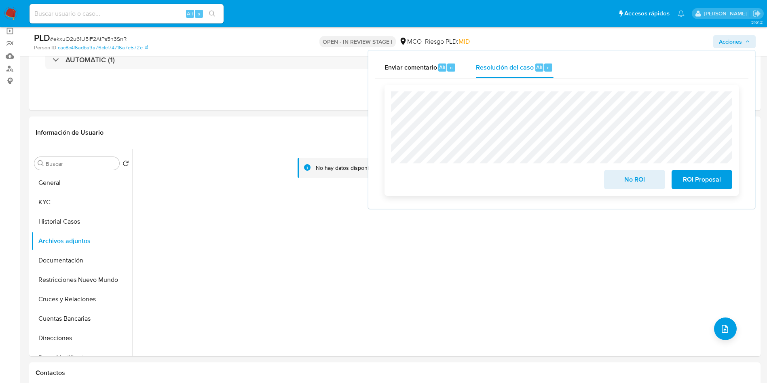
click at [635, 188] on span "No ROI" at bounding box center [634, 180] width 40 height 18
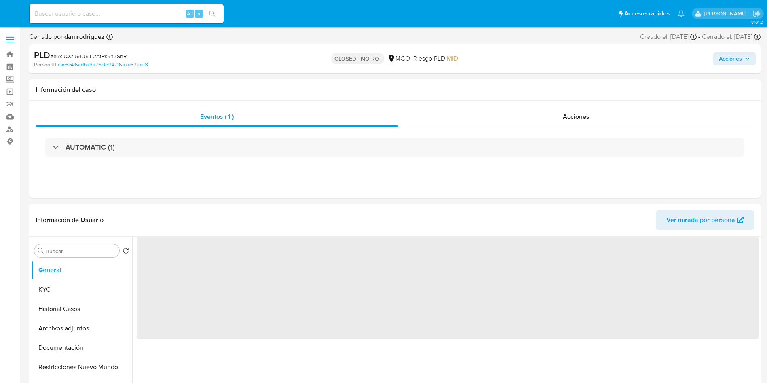
select select "10"
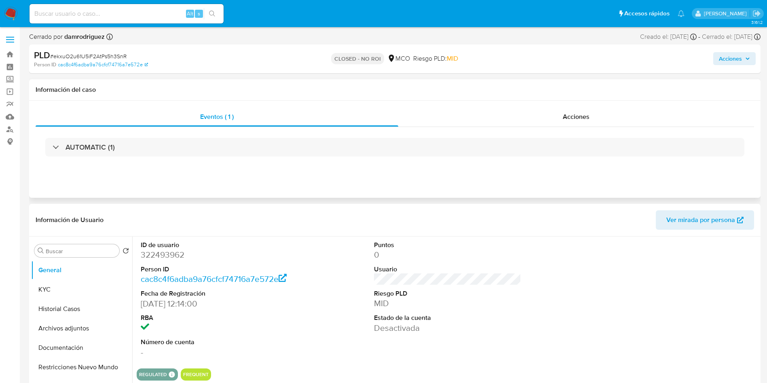
click at [258, 211] on header "Información de Usuario Ver mirada por persona" at bounding box center [395, 219] width 718 height 19
